Goal: Task Accomplishment & Management: Manage account settings

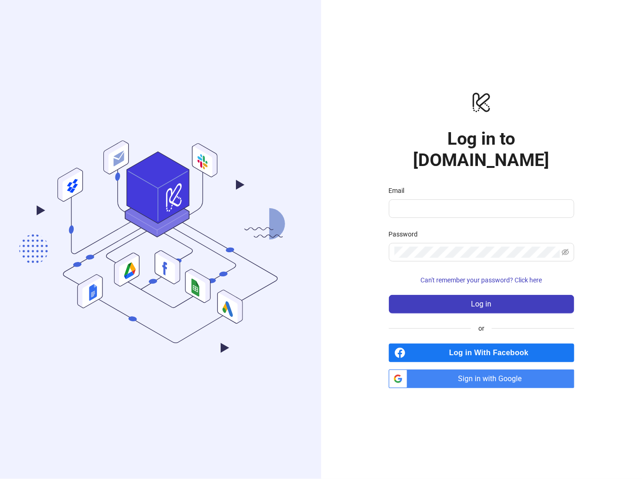
click at [468, 369] on span "Sign in with Google" at bounding box center [492, 378] width 163 height 19
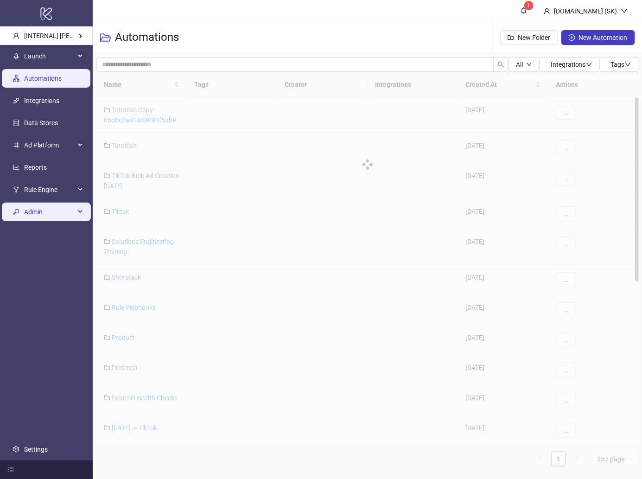
click at [50, 210] on span "Admin" at bounding box center [49, 211] width 51 height 19
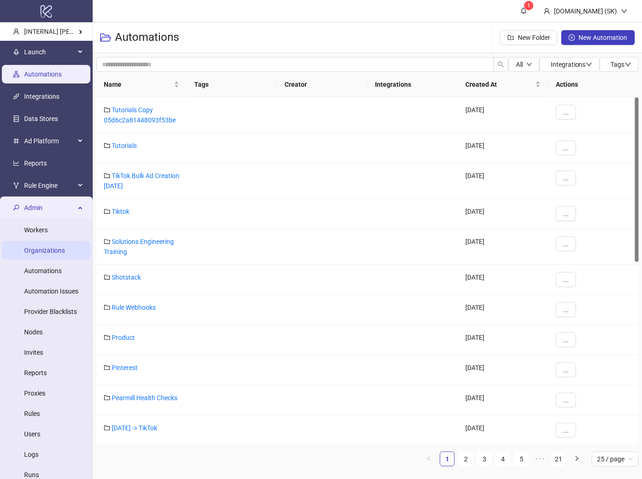
click at [51, 254] on link "Organizations" at bounding box center [44, 249] width 41 height 7
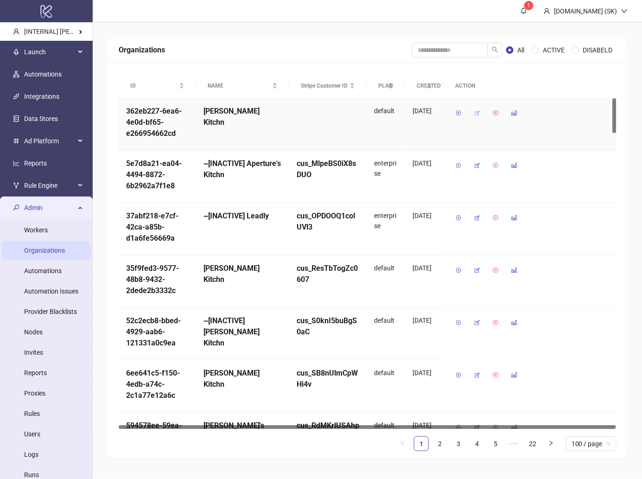
click at [478, 115] on icon "button" at bounding box center [477, 113] width 6 height 6
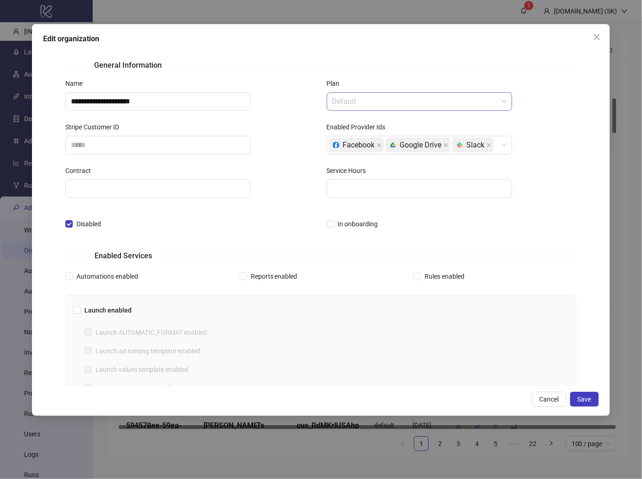
click at [429, 102] on span "Default" at bounding box center [419, 102] width 174 height 18
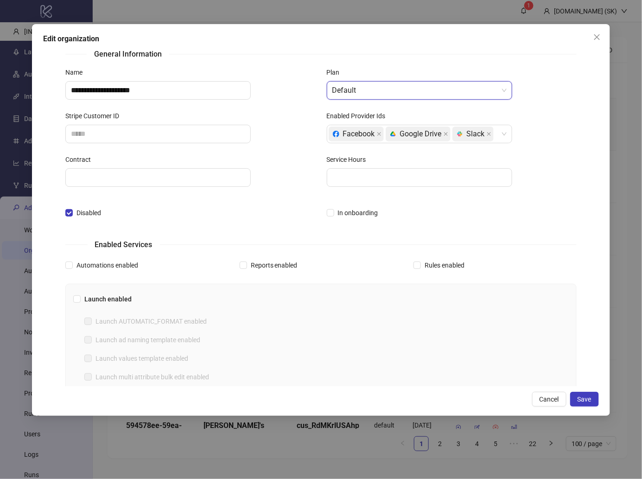
scroll to position [238, 0]
